Goal: Task Accomplishment & Management: Use online tool/utility

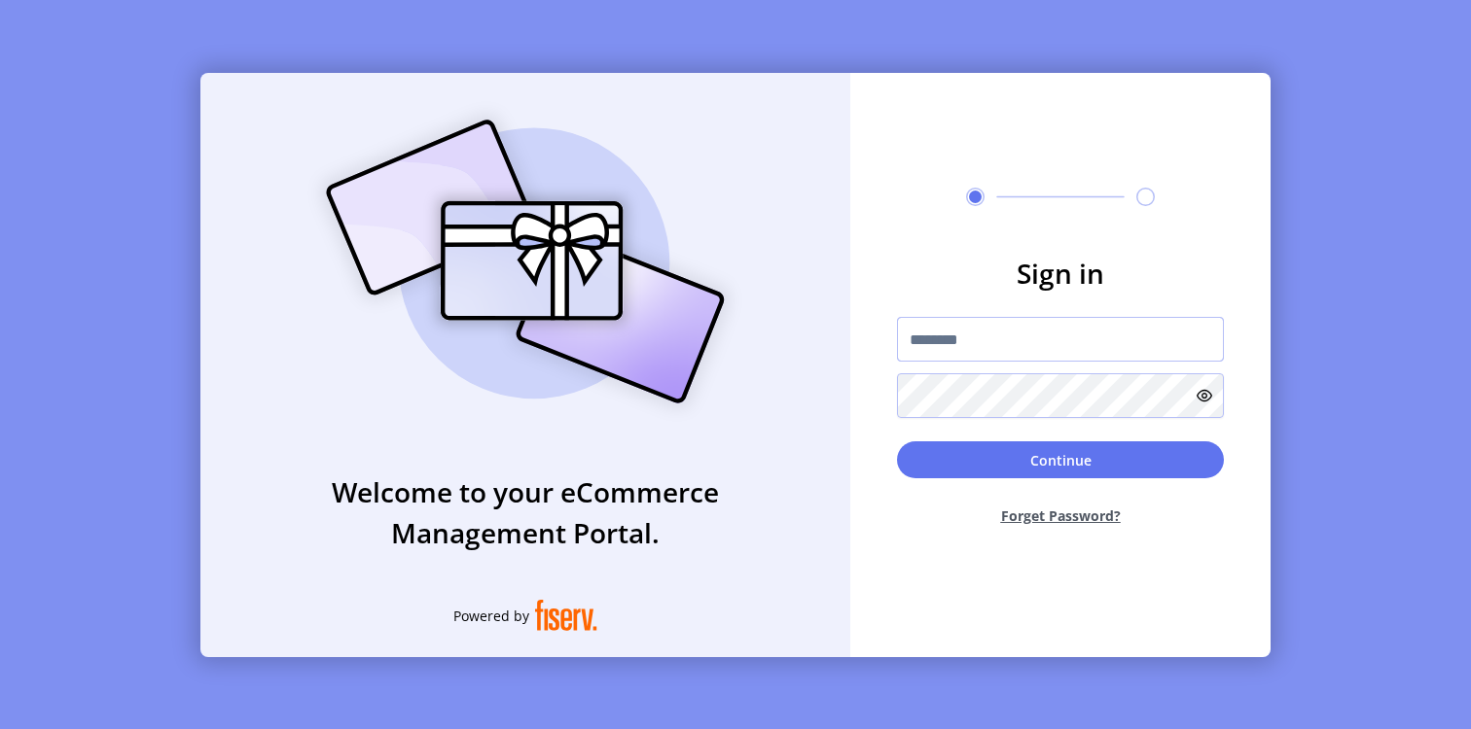
click at [905, 332] on input "text" at bounding box center [1060, 339] width 327 height 45
paste input "**********"
type input "**********"
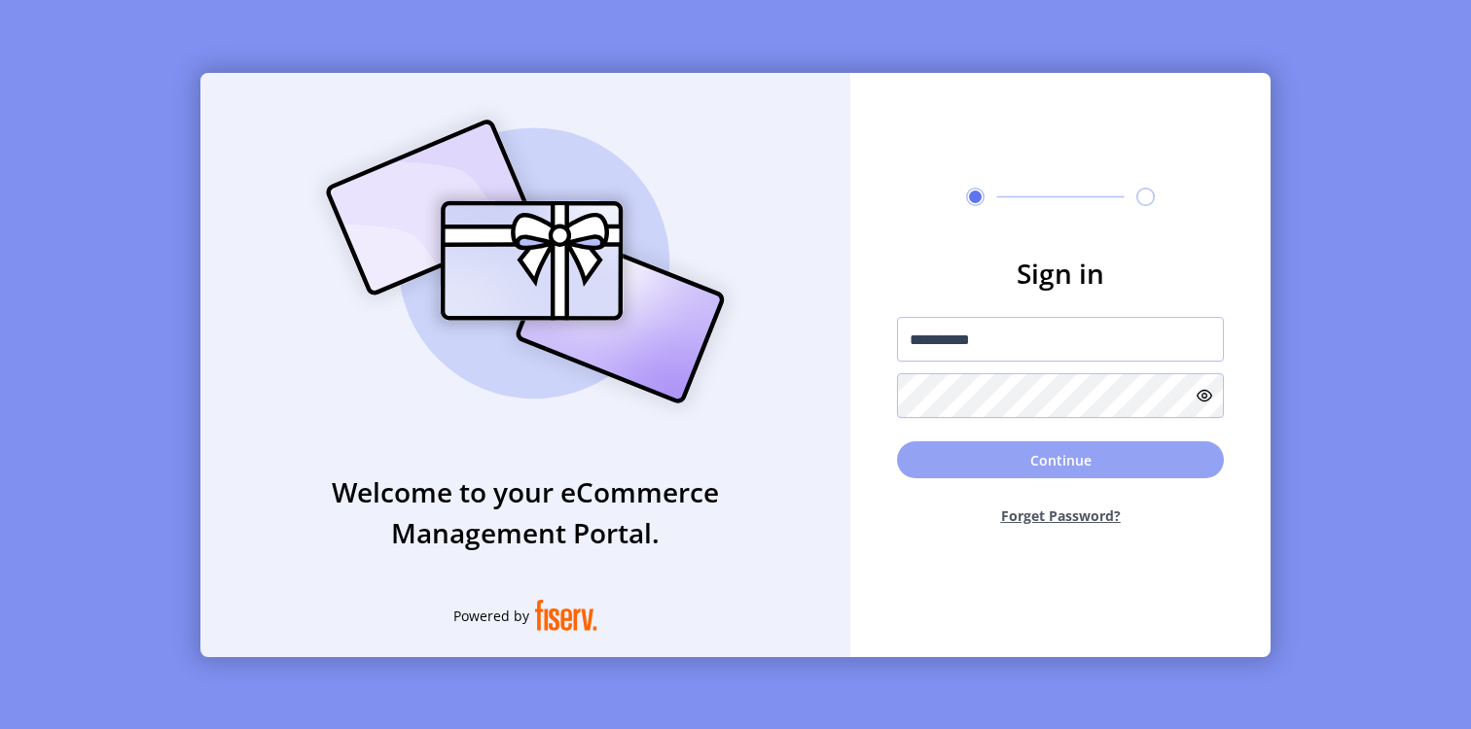
click at [990, 447] on button "Continue" at bounding box center [1060, 460] width 327 height 37
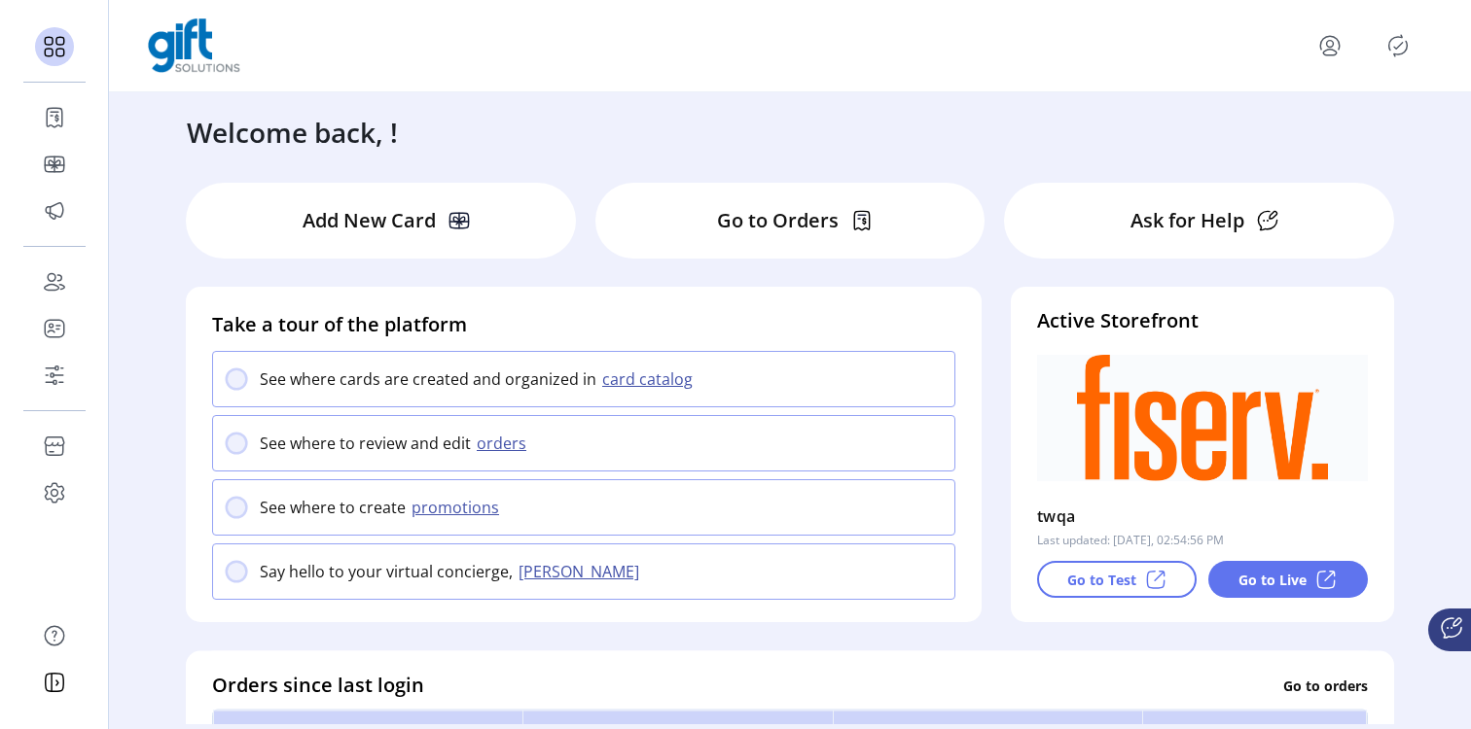
click at [1000, 139] on div "Welcome back, !" at bounding box center [789, 122] width 1245 height 60
click at [966, 105] on div "Welcome back, !" at bounding box center [789, 122] width 1245 height 60
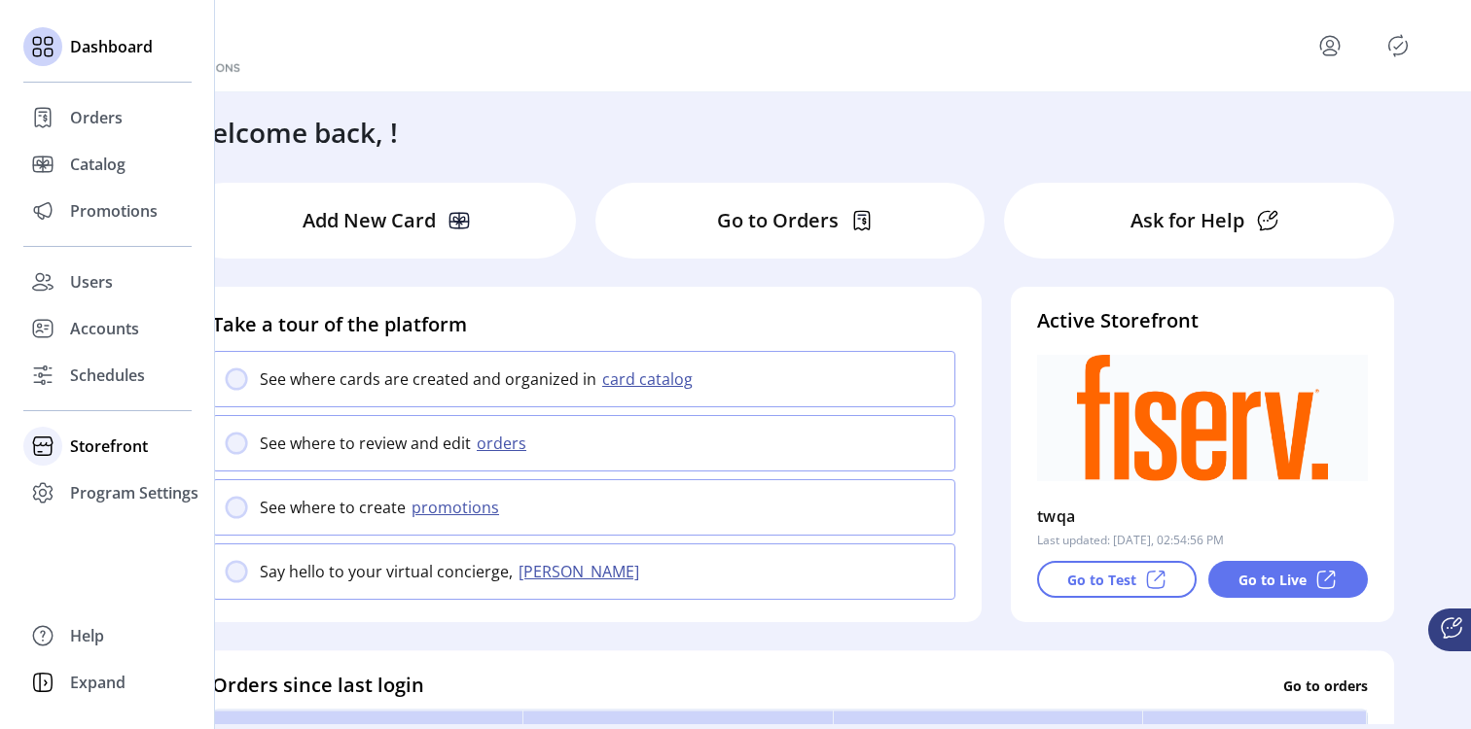
click at [49, 450] on icon at bounding box center [42, 446] width 31 height 31
click at [87, 483] on span "Configuration" at bounding box center [121, 485] width 102 height 23
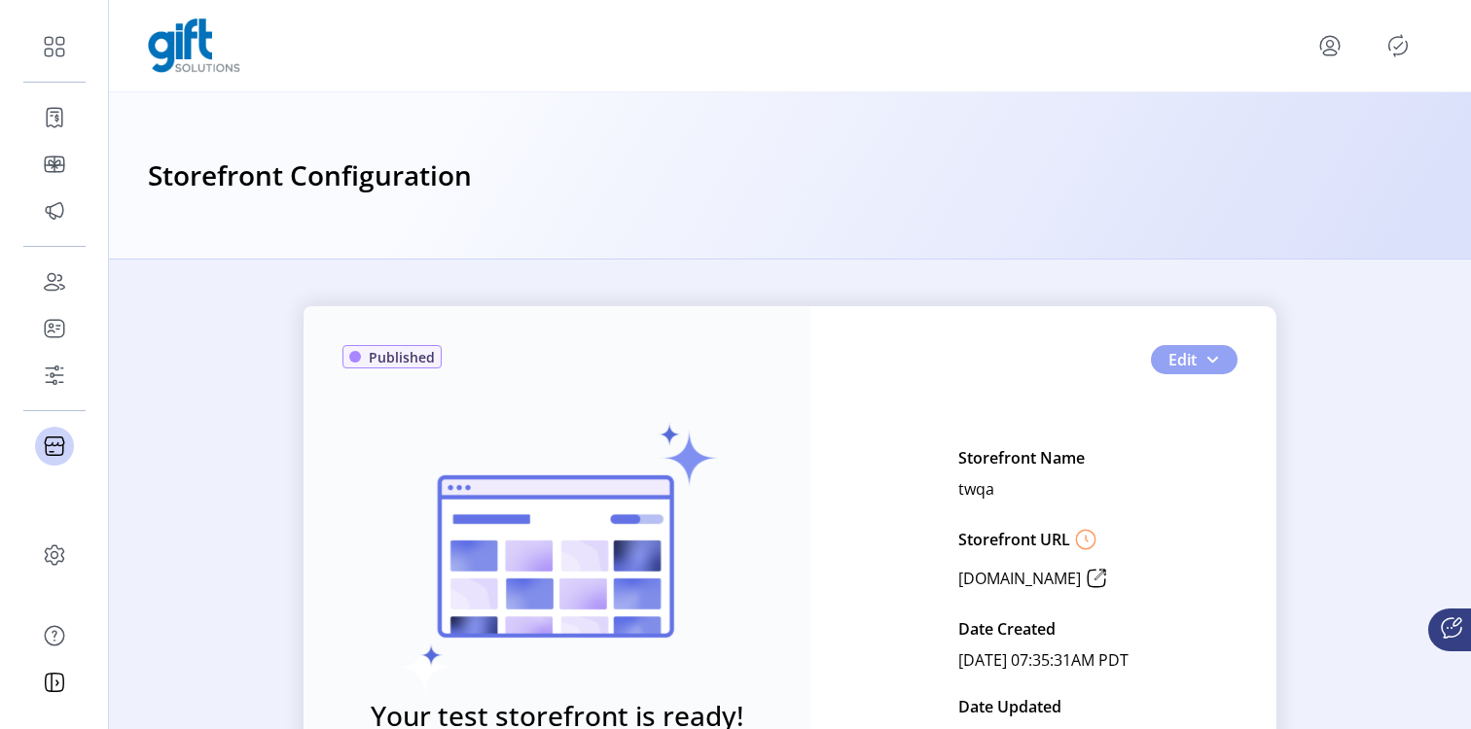
click at [1186, 365] on span "Edit" at bounding box center [1182, 359] width 28 height 23
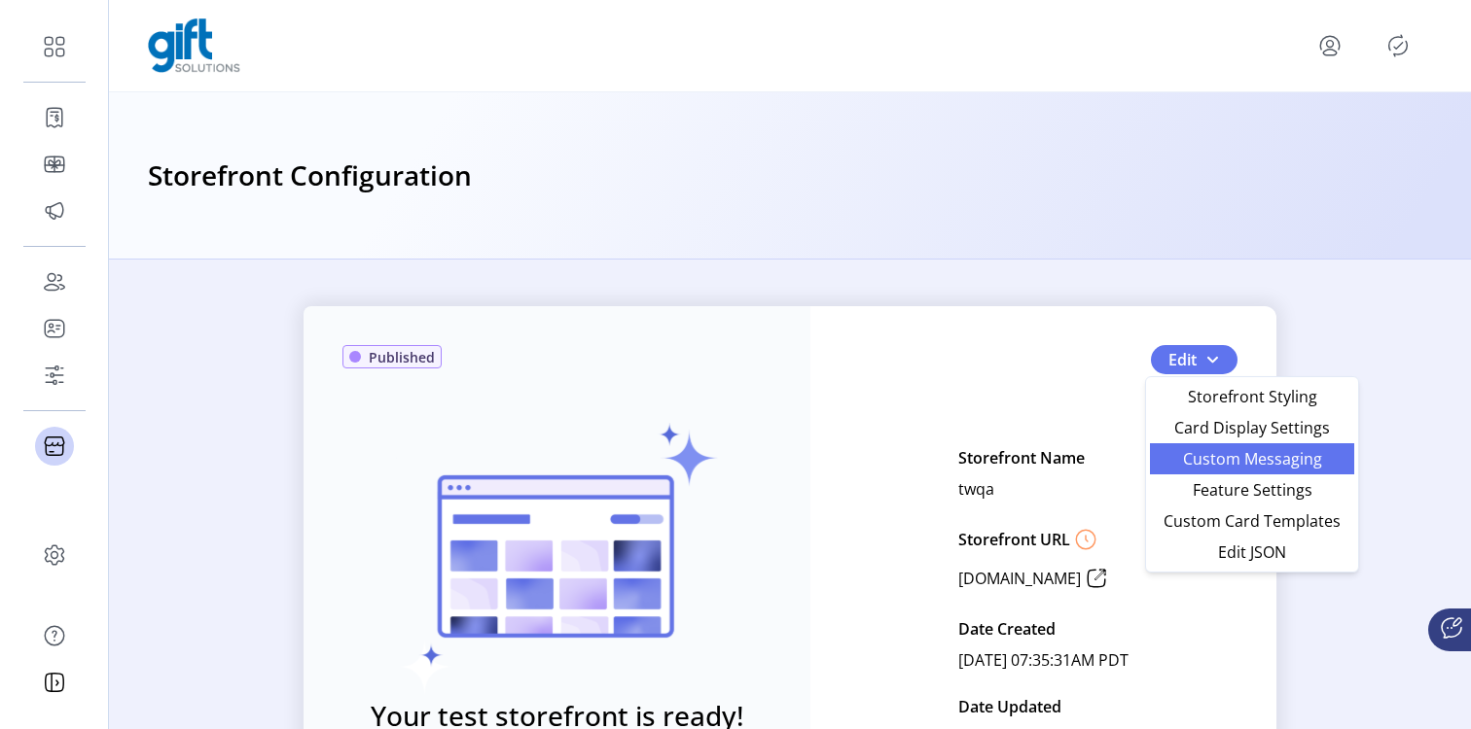
click at [1191, 458] on span "Custom Messaging" at bounding box center [1251, 459] width 181 height 16
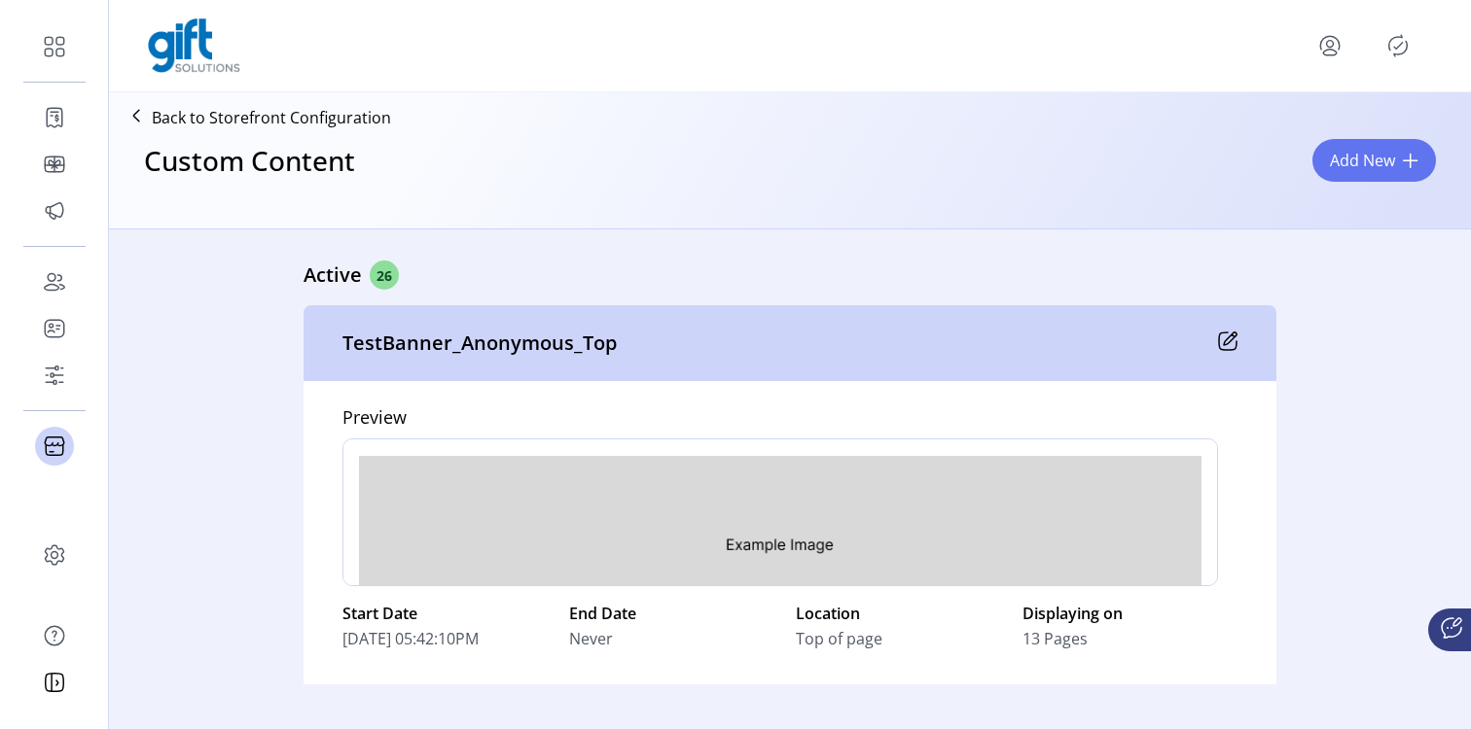
drag, startPoint x: 874, startPoint y: 642, endPoint x: 793, endPoint y: 642, distance: 81.7
click at [796, 642] on span "Top of page" at bounding box center [839, 638] width 87 height 23
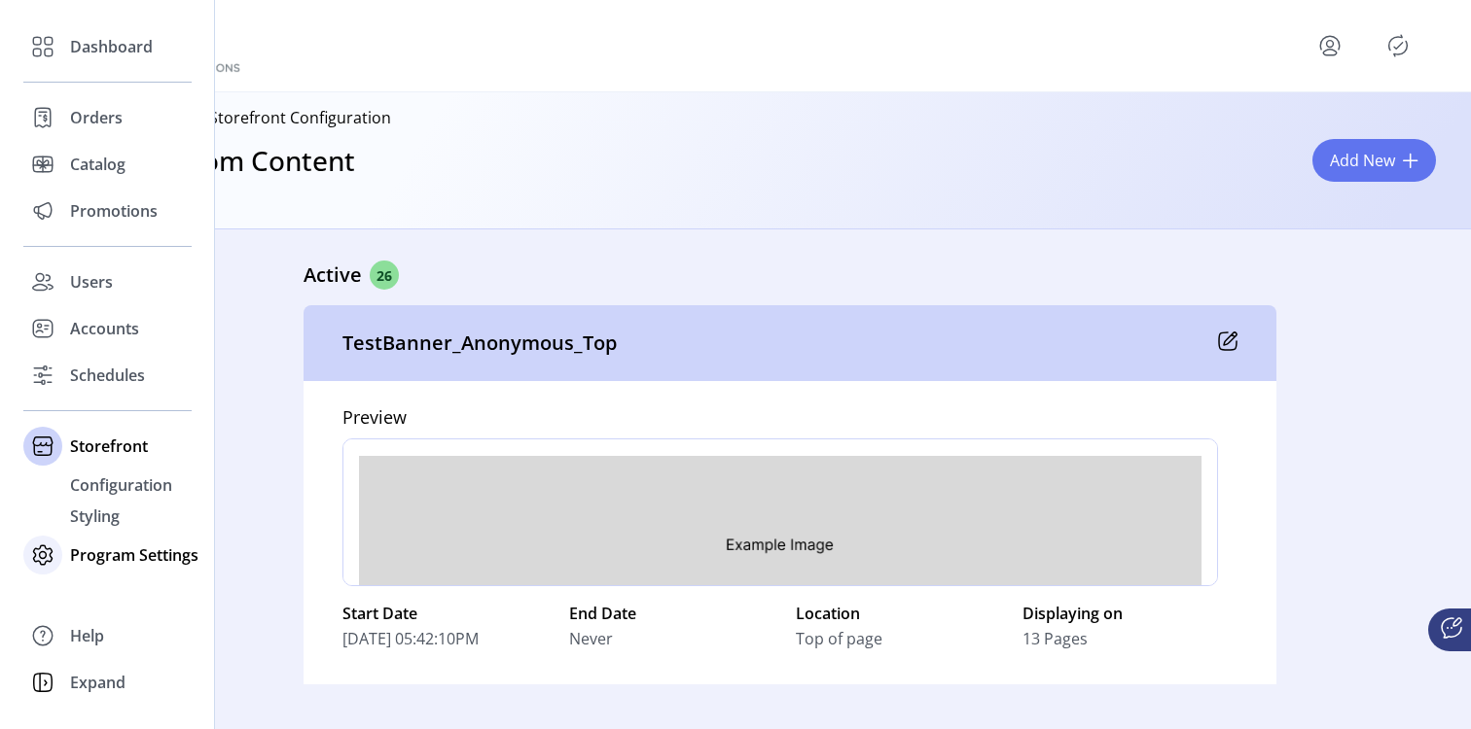
click at [62, 558] on div "Program Settings" at bounding box center [107, 555] width 168 height 47
click at [91, 530] on span "Templates" at bounding box center [108, 531] width 77 height 23
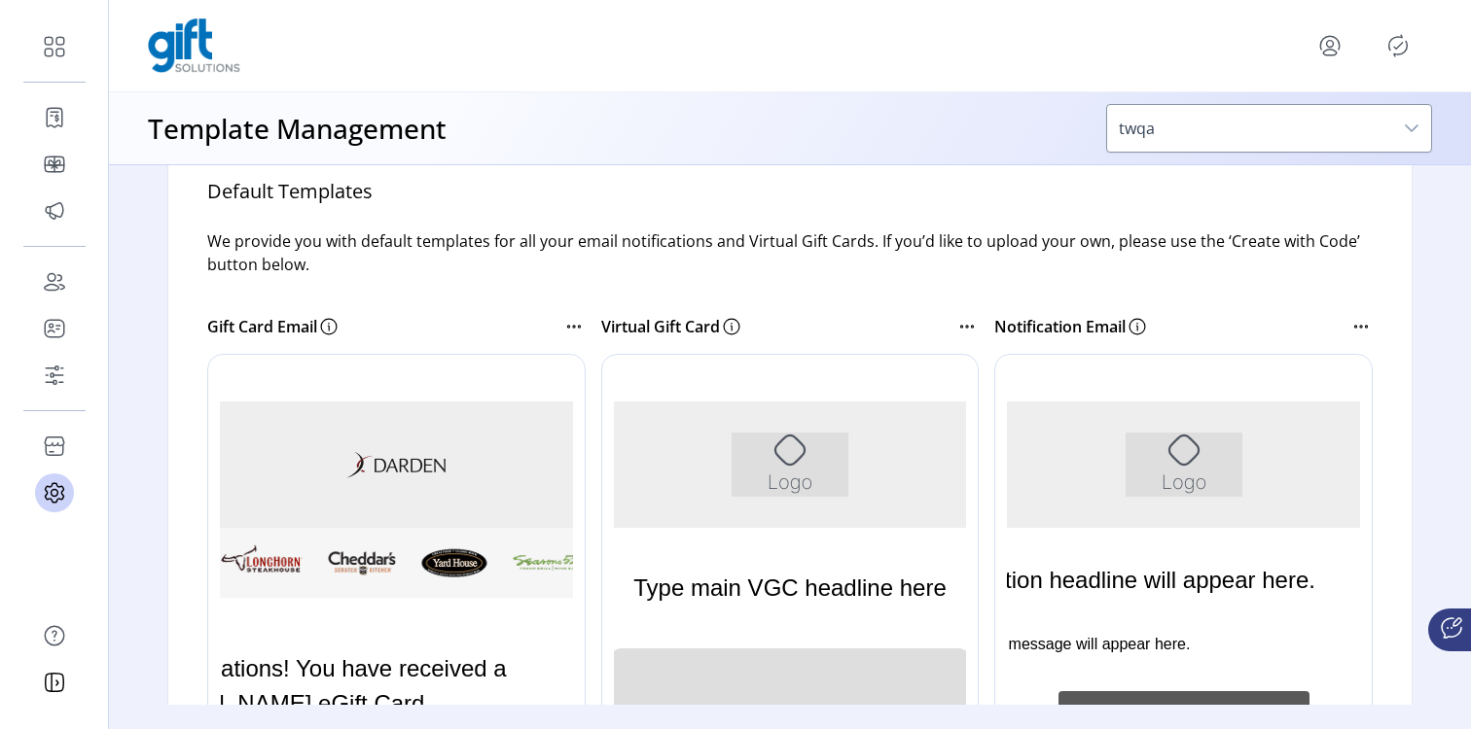
scroll to position [272, 0]
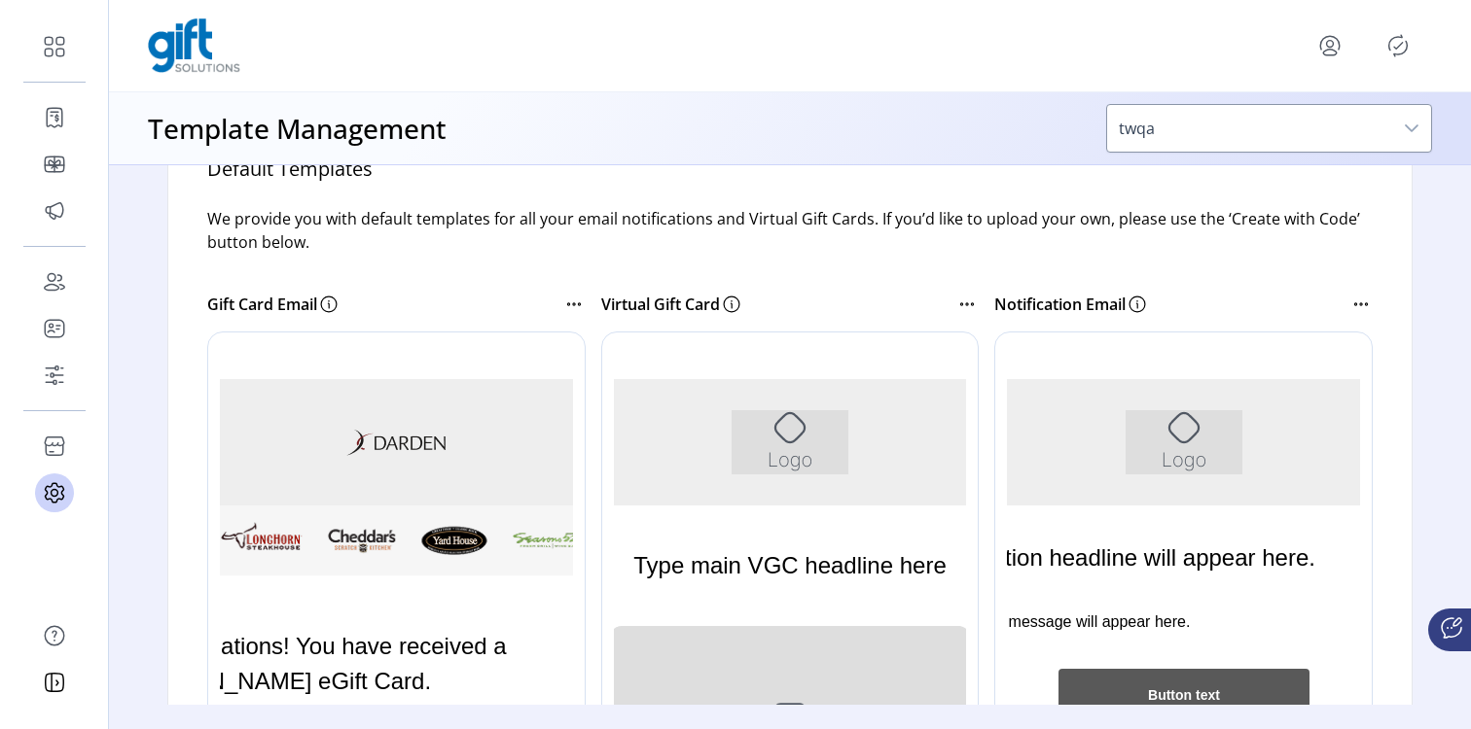
click at [784, 466] on div at bounding box center [817, 624] width 433 height 584
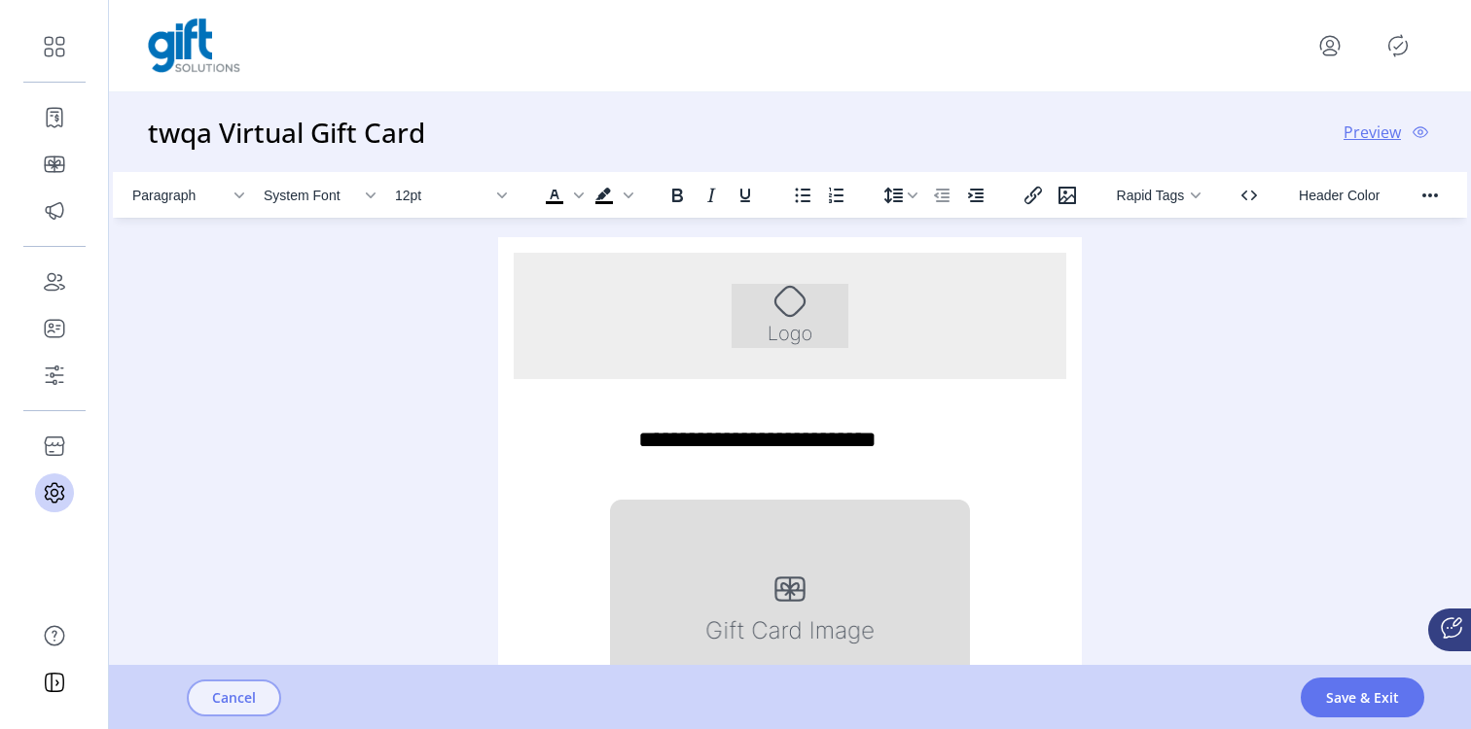
click at [227, 689] on span "Cancel" at bounding box center [234, 698] width 44 height 20
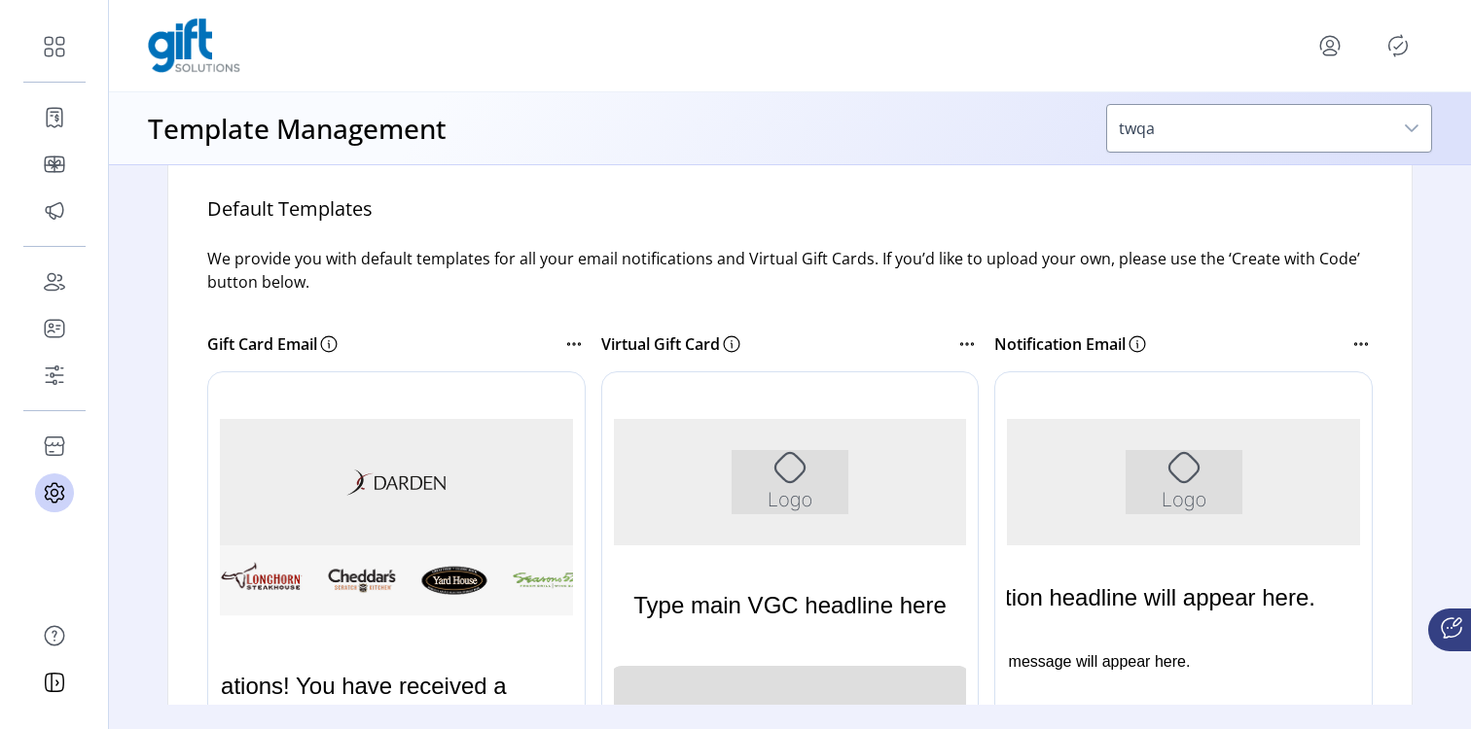
scroll to position [247, 0]
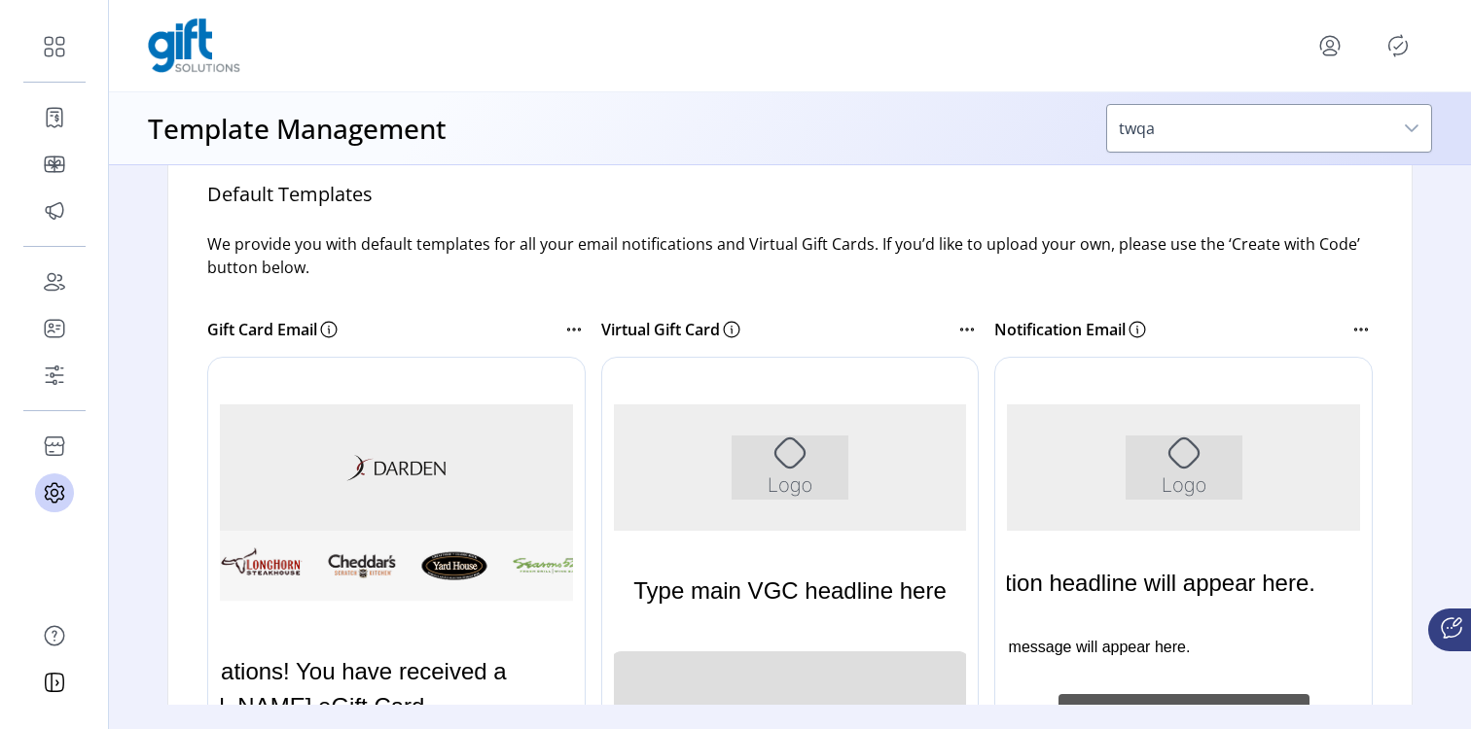
click at [338, 433] on div at bounding box center [423, 649] width 433 height 584
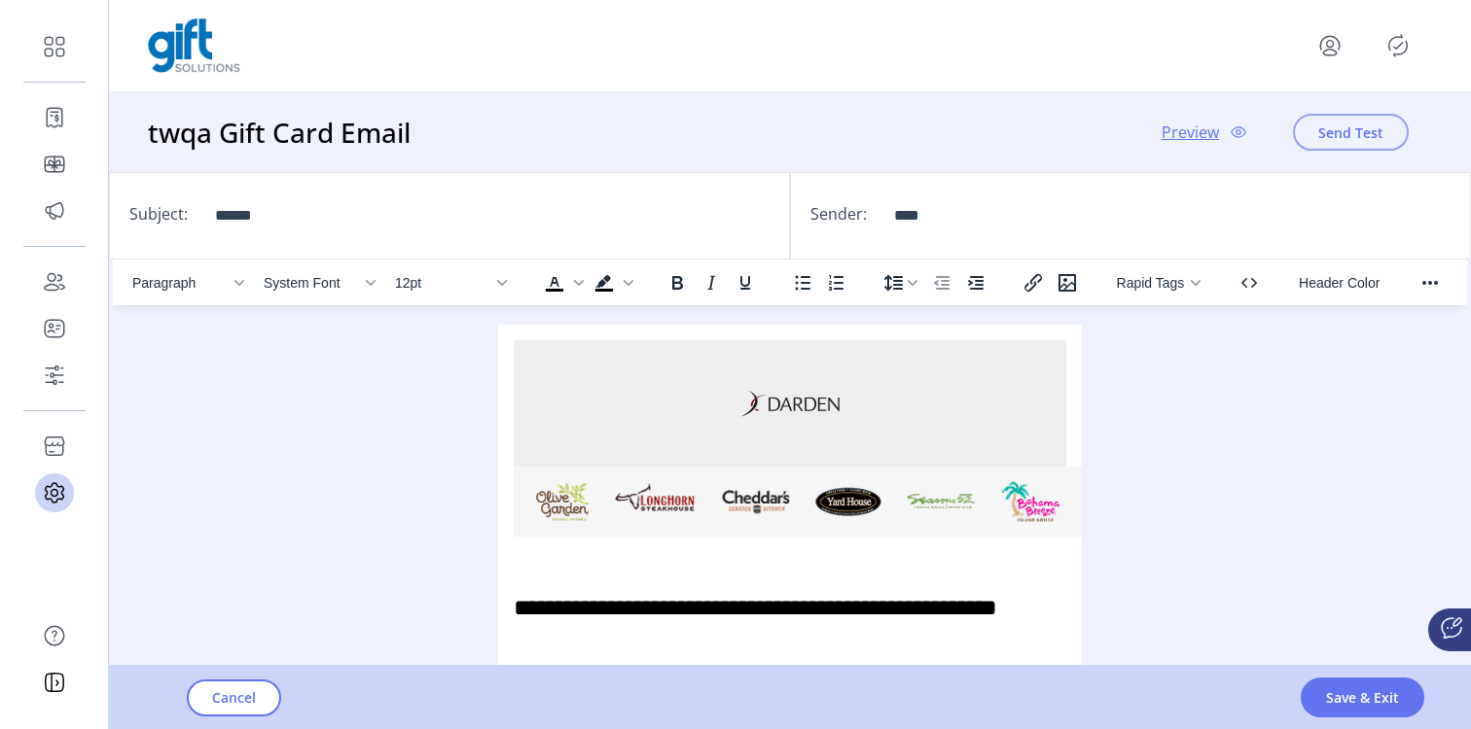
click at [1326, 135] on span "Send Test" at bounding box center [1350, 133] width 65 height 20
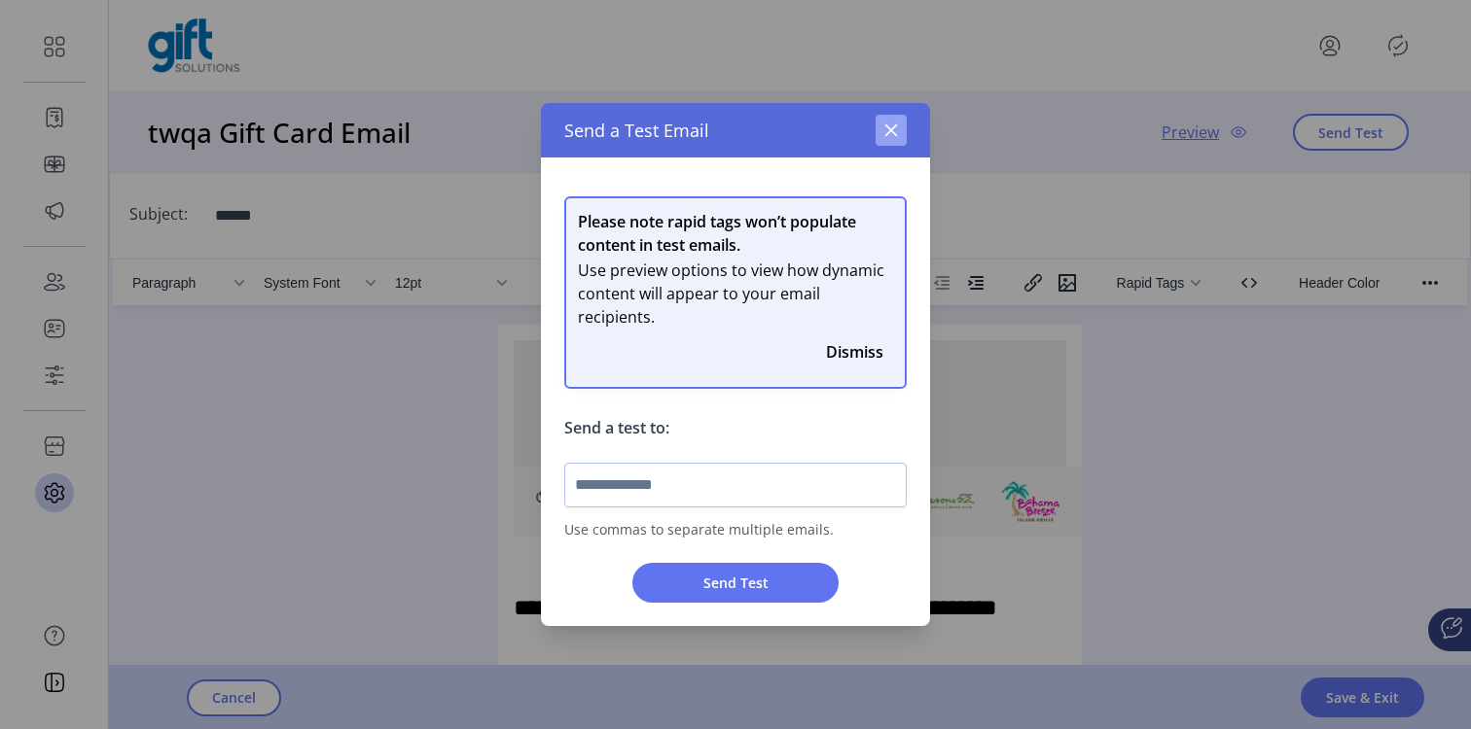
click at [883, 135] on icon "button" at bounding box center [891, 131] width 16 height 16
